Goal: Task Accomplishment & Management: Manage account settings

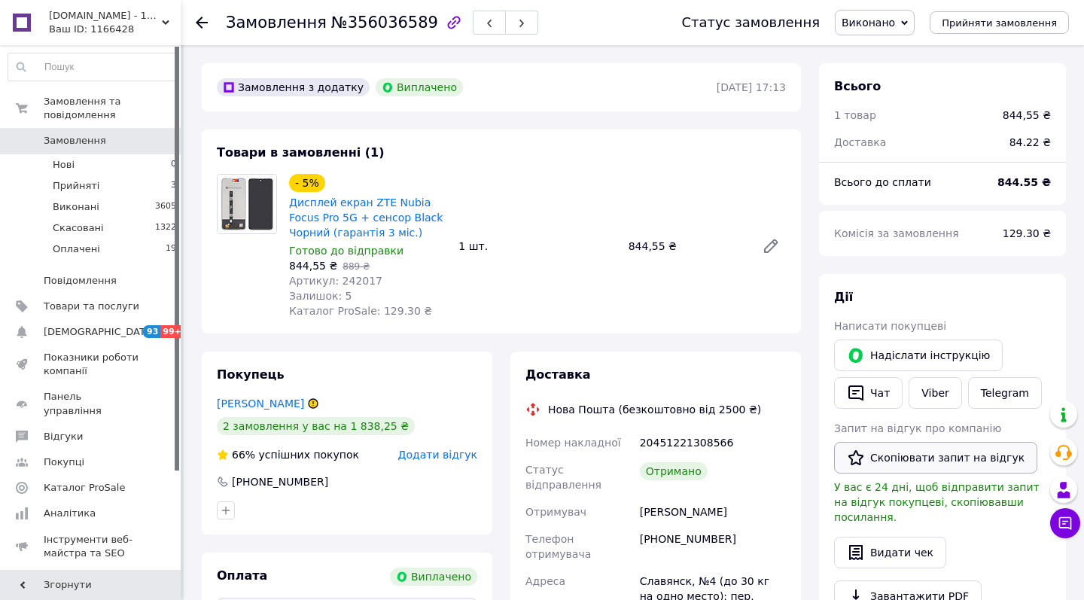
click at [914, 455] on button "Скопіювати запит на відгук" at bounding box center [935, 458] width 203 height 32
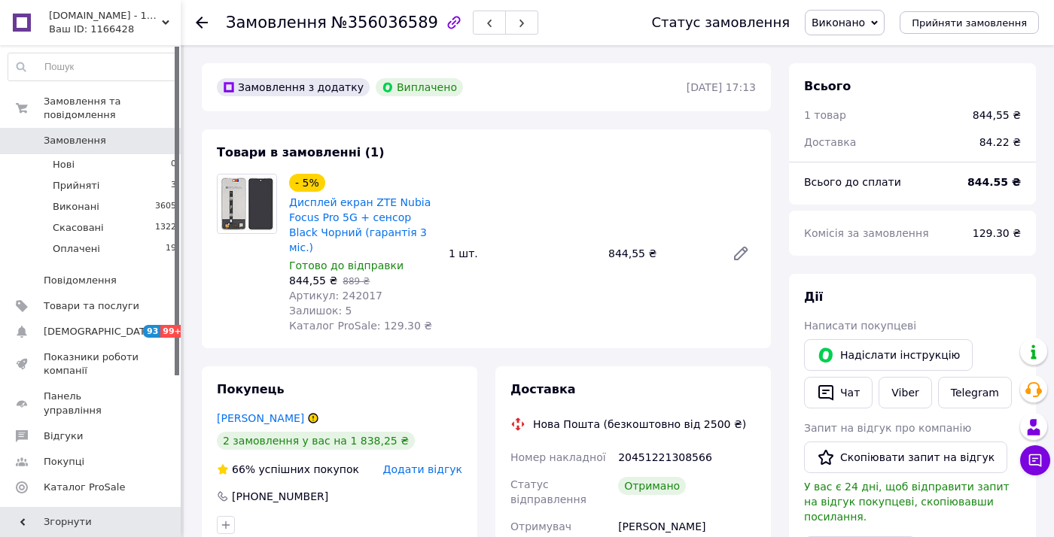
click at [202, 23] on use at bounding box center [202, 23] width 12 height 12
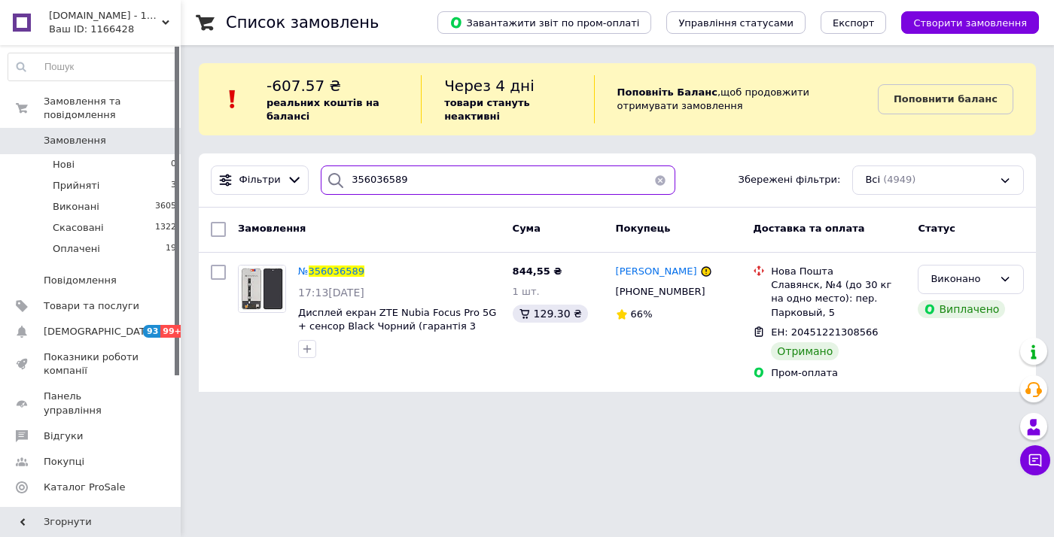
drag, startPoint x: 414, startPoint y: 180, endPoint x: 340, endPoint y: 180, distance: 73.8
click at [340, 180] on div "356036589" at bounding box center [498, 180] width 355 height 29
paste input "5811472"
type input "355811472"
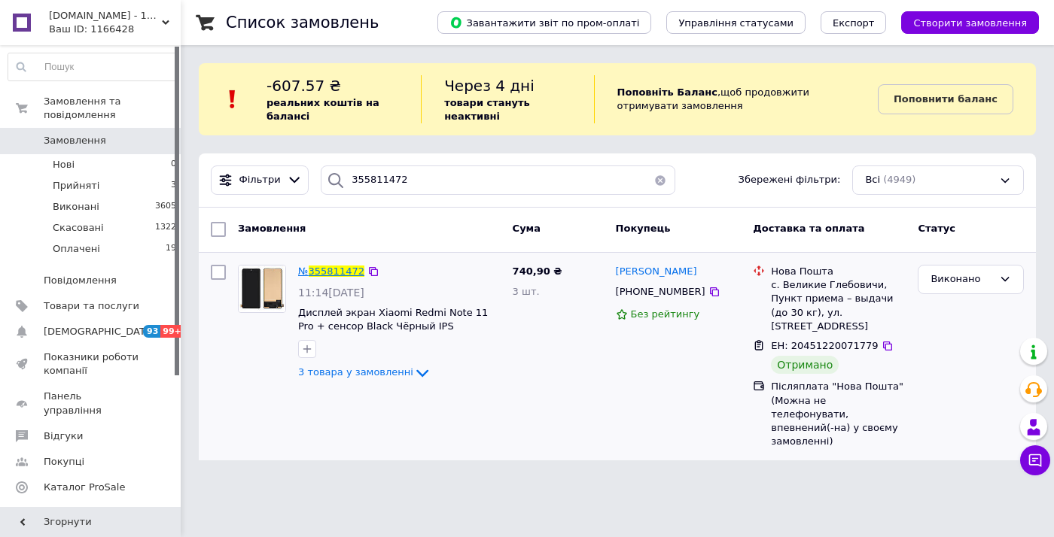
click at [330, 273] on span "355811472" at bounding box center [337, 271] width 56 height 11
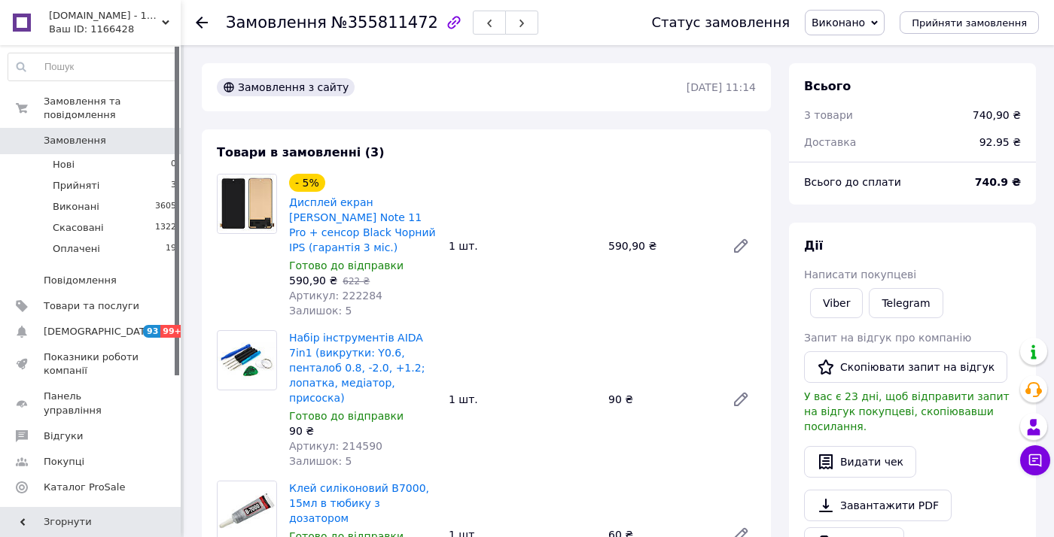
click at [330, 290] on span "Артикул: 222284" at bounding box center [335, 296] width 93 height 12
click at [833, 365] on icon "button" at bounding box center [826, 367] width 18 height 18
click at [208, 15] on div at bounding box center [211, 22] width 30 height 45
click at [199, 20] on use at bounding box center [202, 23] width 12 height 12
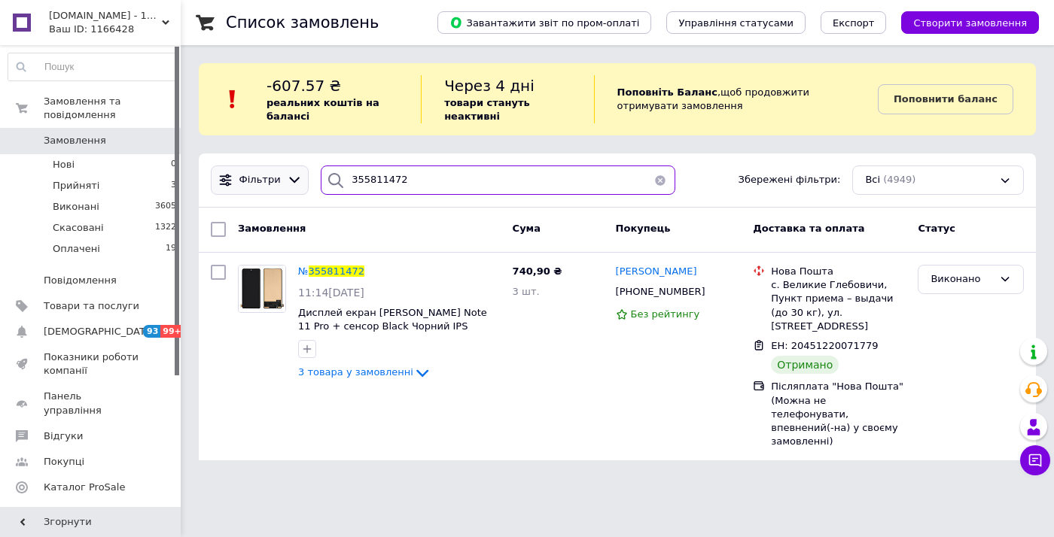
drag, startPoint x: 354, startPoint y: 181, endPoint x: 275, endPoint y: 181, distance: 79.0
click at [275, 181] on div "Фільтри 355811472 Збережені фільтри: Всі (4949)" at bounding box center [617, 180] width 825 height 29
paste input "3179000"
type input "353179000"
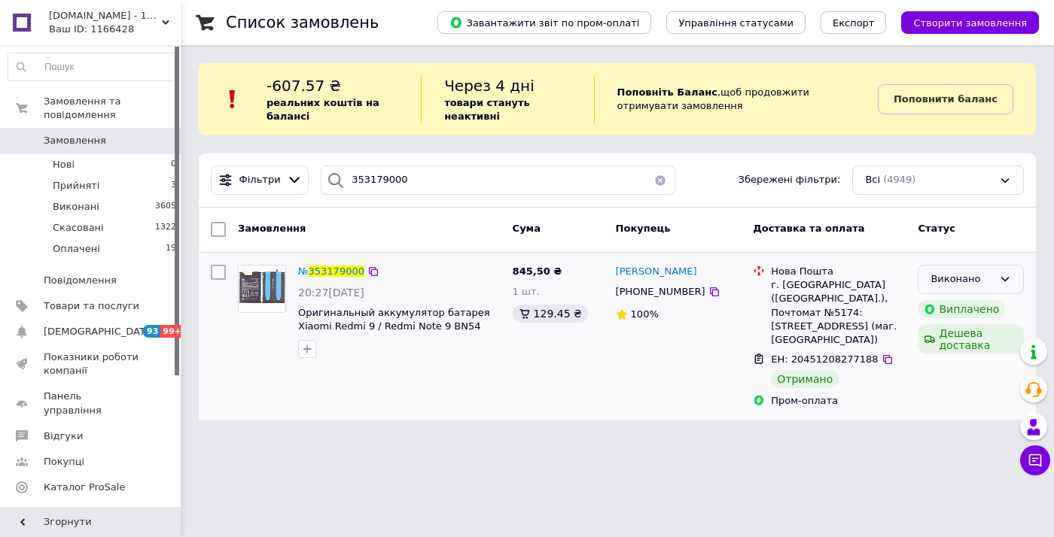
click at [935, 276] on div "Виконано" at bounding box center [961, 280] width 62 height 16
click at [941, 337] on li "Скасовано" at bounding box center [970, 338] width 105 height 28
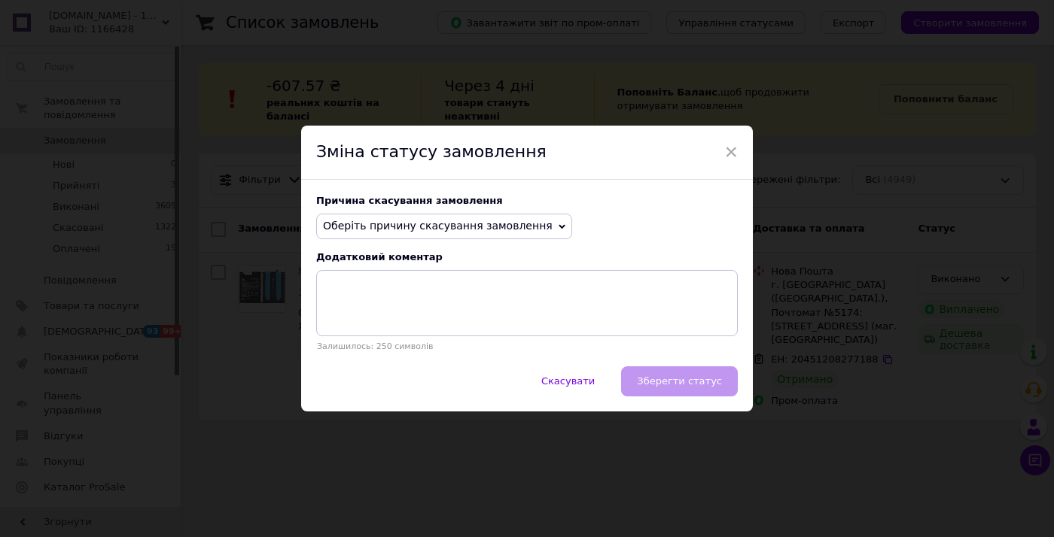
click at [498, 220] on span "Оберіть причину скасування замовлення" at bounding box center [438, 226] width 230 height 12
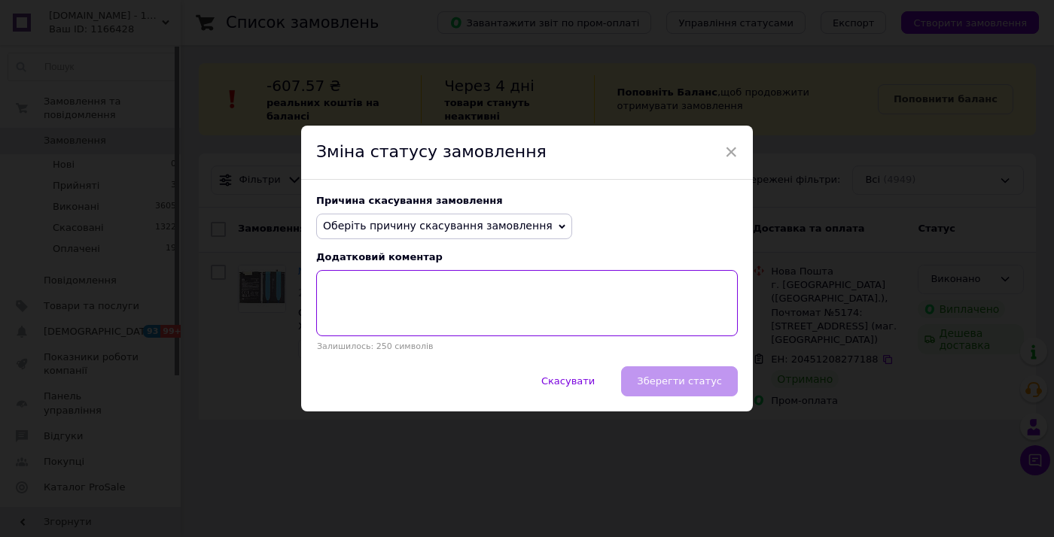
click at [604, 288] on textarea at bounding box center [526, 303] width 421 height 66
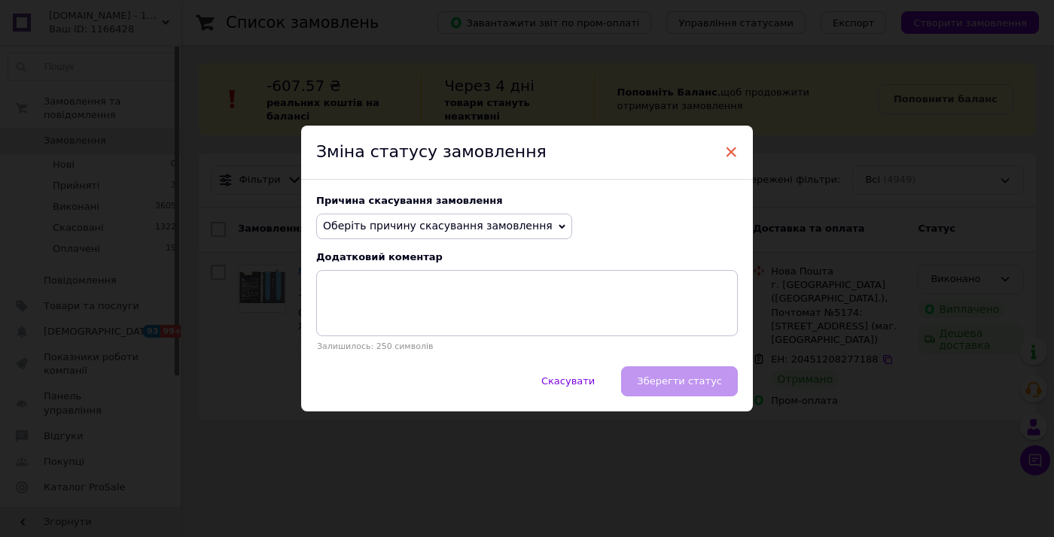
click at [732, 146] on span "×" at bounding box center [731, 152] width 14 height 26
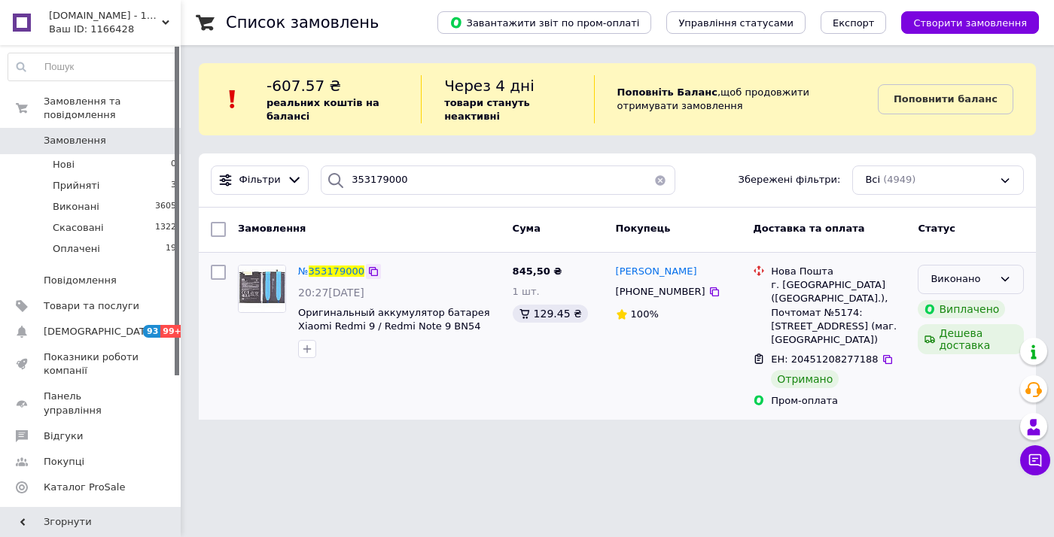
click at [372, 270] on icon at bounding box center [373, 271] width 9 height 9
